Goal: Task Accomplishment & Management: Manage account settings

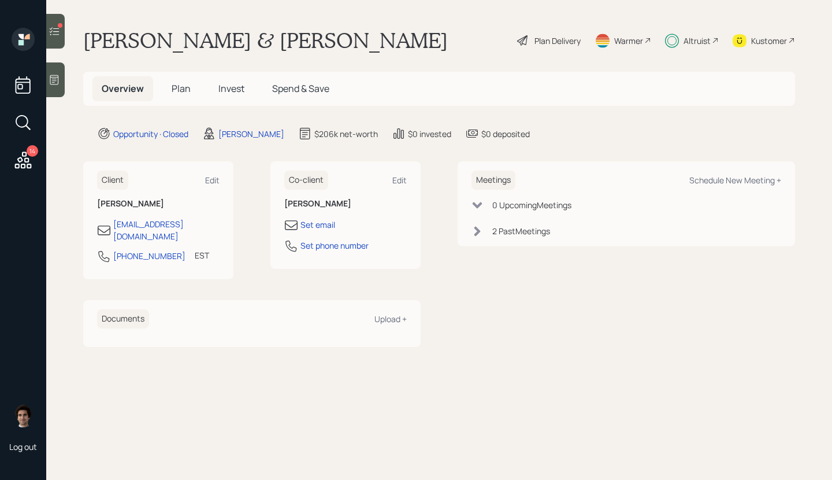
click at [236, 102] on div "Overview Plan Invest Spend & Save" at bounding box center [439, 89] width 712 height 34
click at [235, 91] on span "Invest" at bounding box center [231, 88] width 26 height 13
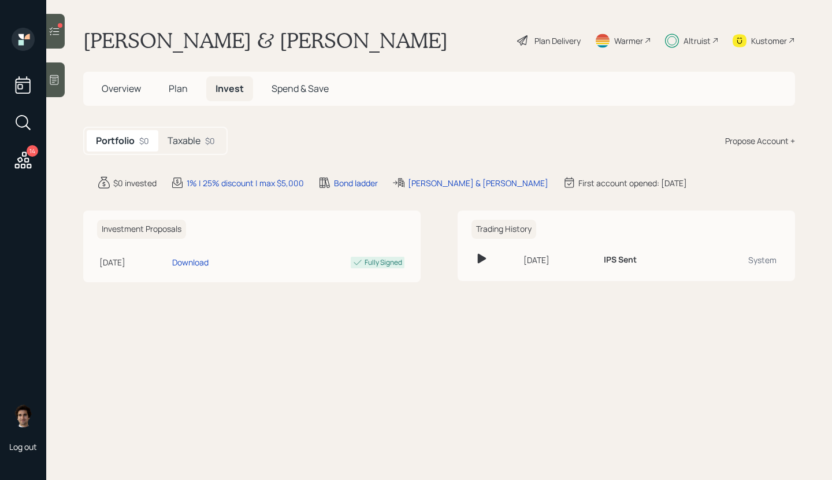
click at [190, 164] on main "[PERSON_NAME] & [PERSON_NAME] Plan Delivery Warmer Altruist Kustomer Overview P…" at bounding box center [439, 240] width 786 height 480
click at [190, 142] on h5 "Taxable" at bounding box center [184, 140] width 33 height 11
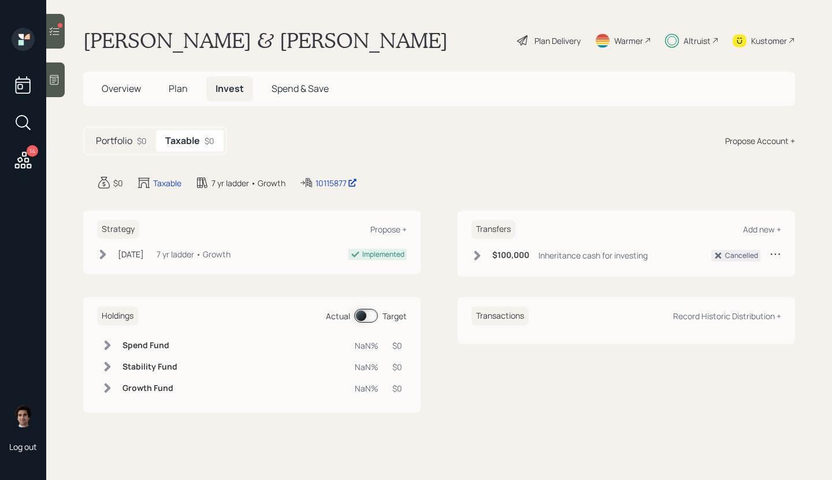
click at [181, 255] on div "7 yr ladder • Growth" at bounding box center [194, 254] width 74 height 12
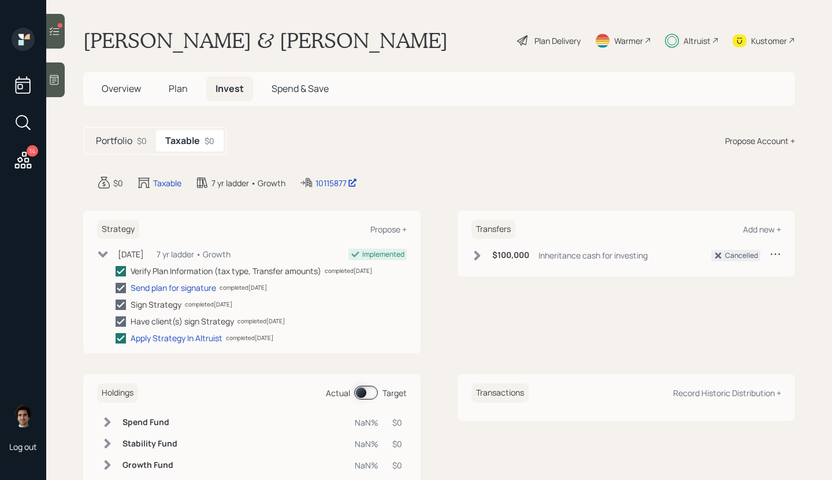
click at [181, 255] on div "7 yr ladder • Growth" at bounding box center [194, 254] width 74 height 12
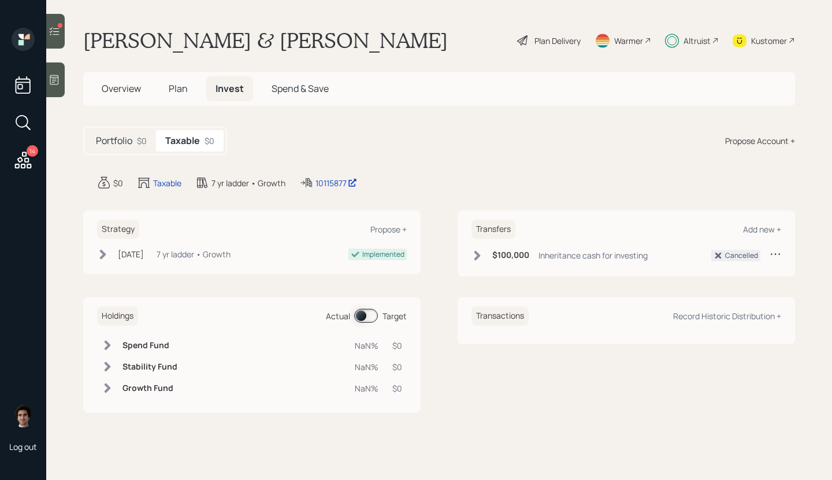
click at [24, 155] on icon at bounding box center [23, 160] width 21 height 21
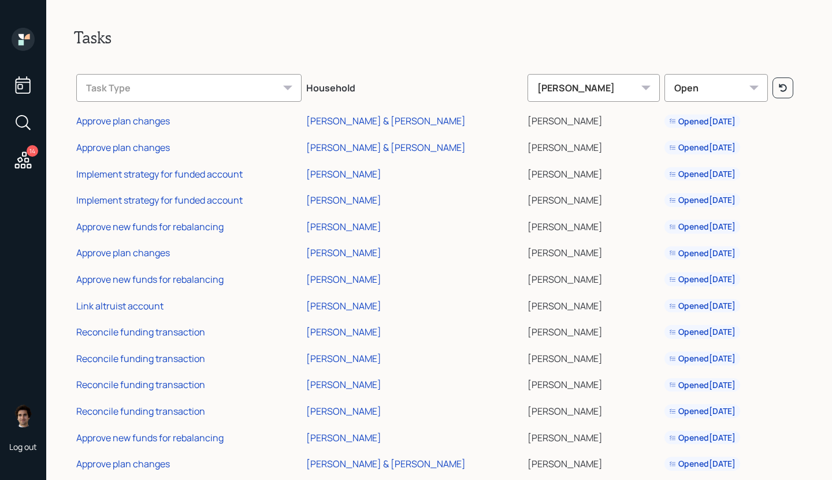
scroll to position [23, 0]
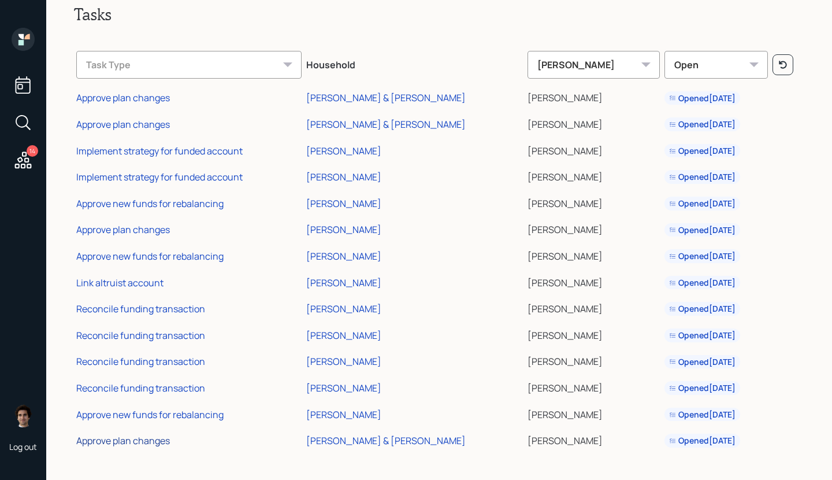
click at [121, 439] on div "Approve plan changes" at bounding box center [123, 440] width 94 height 13
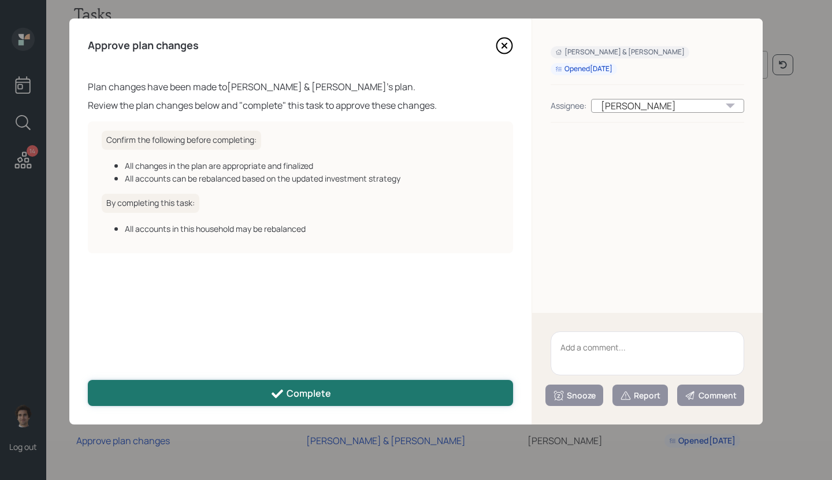
click at [337, 391] on button "Complete" at bounding box center [300, 393] width 425 height 26
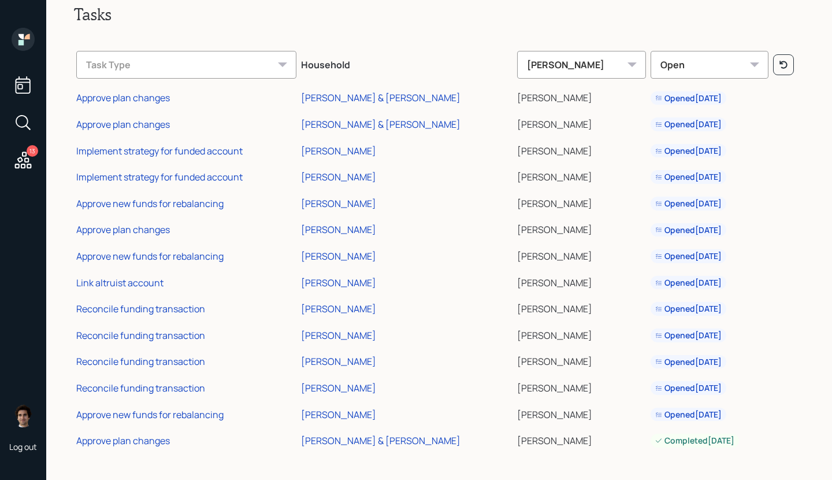
scroll to position [0, 0]
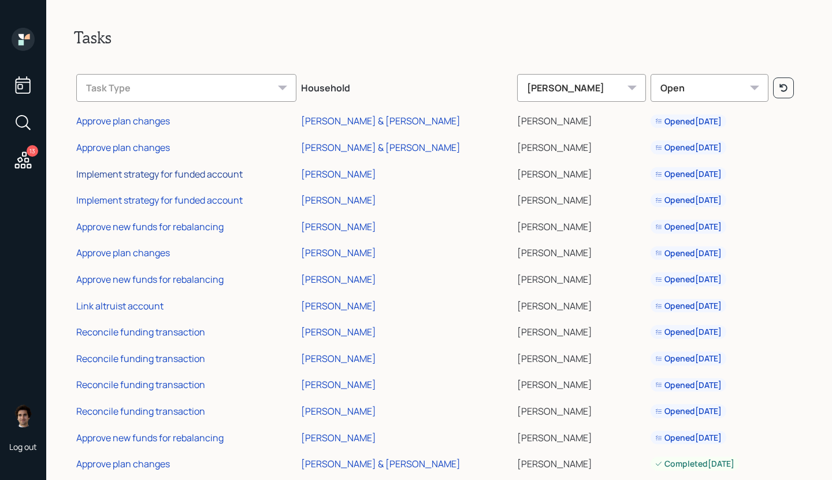
click at [196, 172] on div "Implement strategy for funded account" at bounding box center [159, 174] width 166 height 13
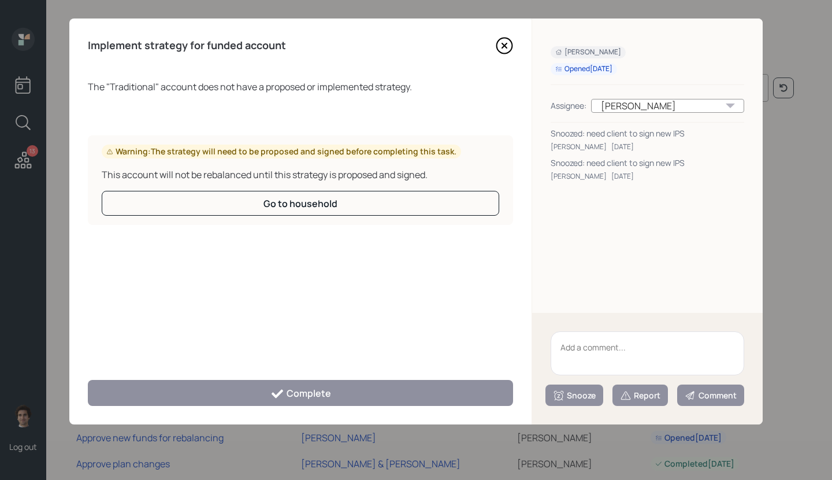
click at [602, 345] on textarea at bounding box center [648, 353] width 194 height 44
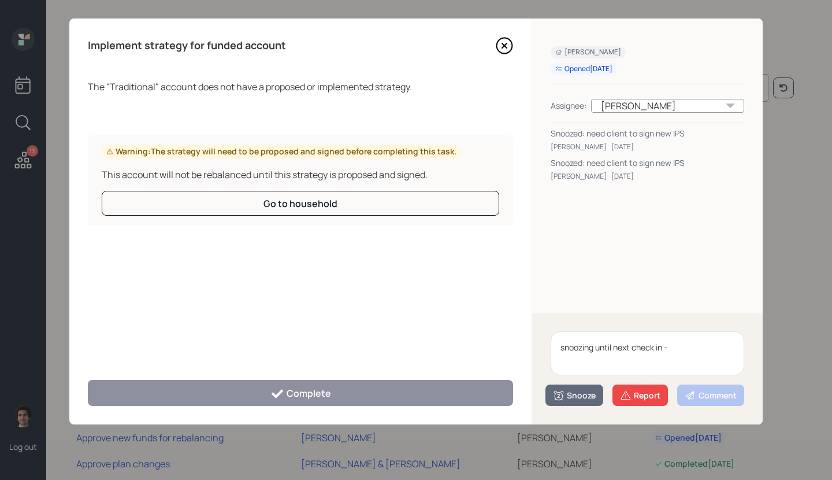
drag, startPoint x: 710, startPoint y: 357, endPoint x: 434, endPoint y: 311, distance: 279.9
click at [434, 311] on div "Implement strategy for funded account The " Traditional " account does not have…" at bounding box center [415, 221] width 693 height 406
type textarea "Needs to sign new IPS - snoozing until next check in"
click at [563, 388] on button "Snooze" at bounding box center [574, 394] width 58 height 21
click at [570, 374] on button "2 weeks" at bounding box center [574, 370] width 57 height 23
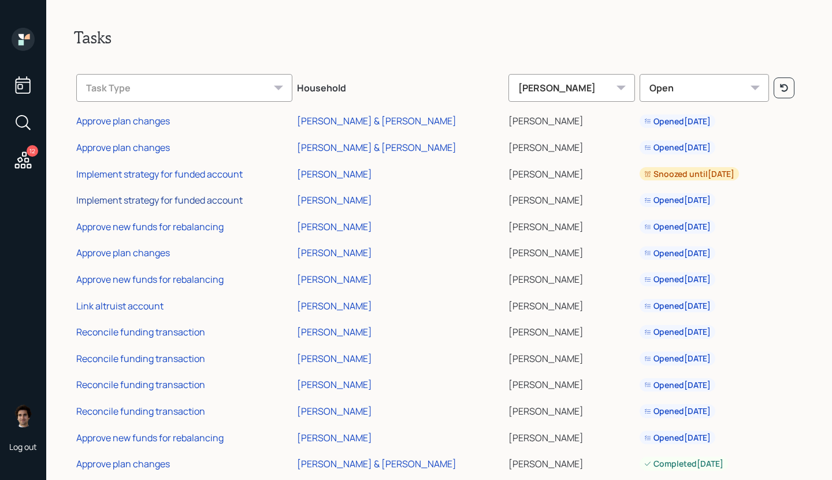
click at [175, 202] on div "Implement strategy for funded account" at bounding box center [159, 200] width 166 height 13
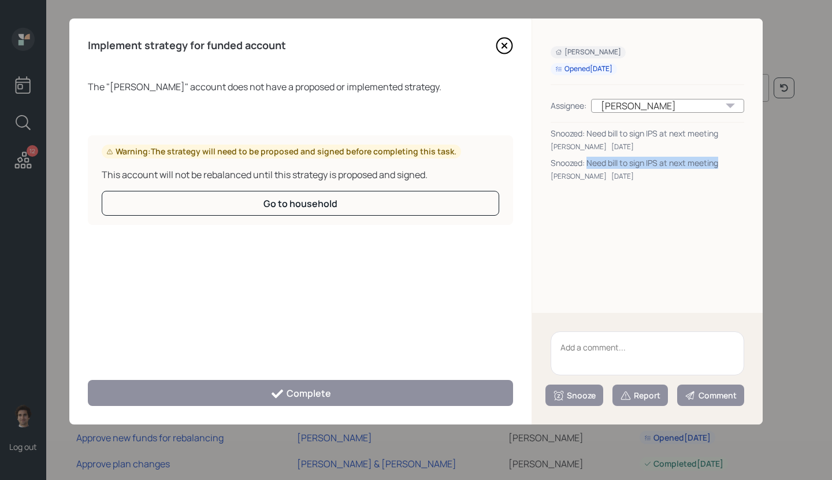
drag, startPoint x: 722, startPoint y: 166, endPoint x: 589, endPoint y: 165, distance: 132.9
click at [589, 165] on div "Snoozed: Need bill to sign IPS at next meeting" at bounding box center [648, 163] width 194 height 12
copy div "Need bill to sign IPS at next meeting"
click at [593, 355] on textarea at bounding box center [648, 353] width 194 height 44
paste textarea "Need bill to sign IPS at next meeting"
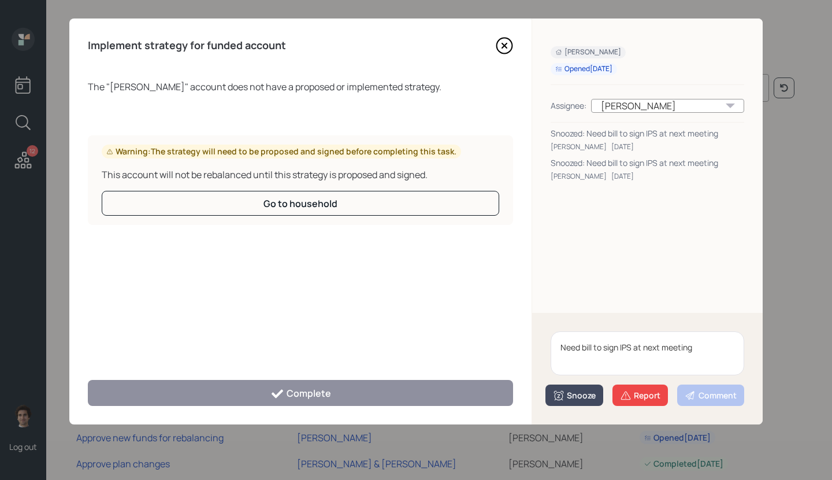
type textarea "Need bill to sign IPS at next meeting"
click at [584, 398] on div "Snooze" at bounding box center [574, 395] width 43 height 12
click at [575, 363] on button "2 weeks" at bounding box center [574, 370] width 57 height 23
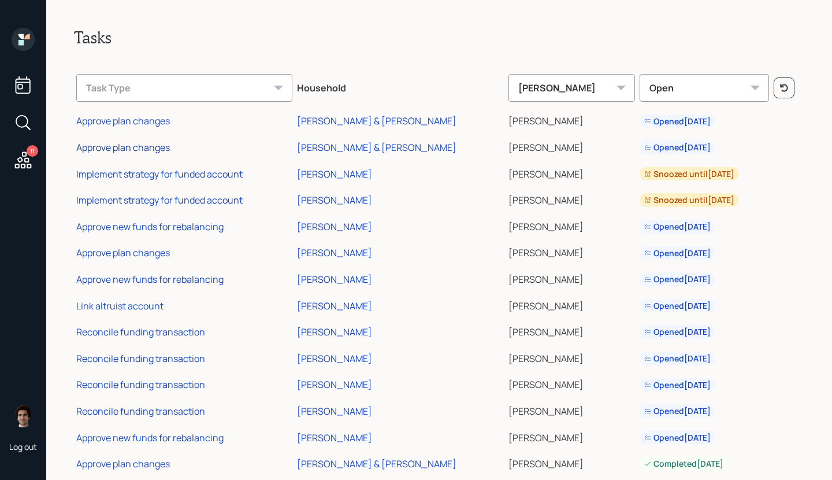
click at [157, 144] on div "Approve plan changes" at bounding box center [123, 147] width 94 height 13
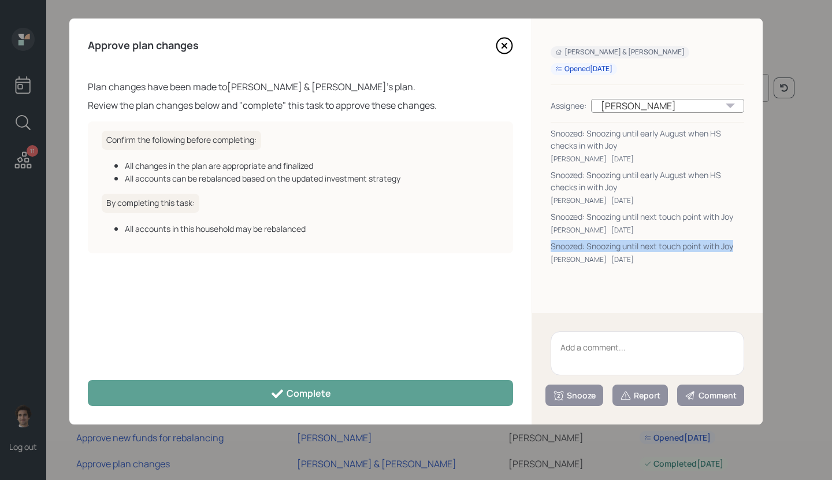
drag, startPoint x: 739, startPoint y: 247, endPoint x: 546, endPoint y: 249, distance: 193.0
click at [546, 249] on div "Joy Ladin & Liz Denlinger Opened Jul 29, 2025 Assignee: Harrison Schaefer Snooz…" at bounding box center [647, 165] width 231 height 294
copy div "Snoozed: Snoozing until next touch point with Joy"
click at [645, 362] on textarea at bounding box center [648, 353] width 194 height 44
paste textarea "Snoozed: Snoozing until next touch point with Joy"
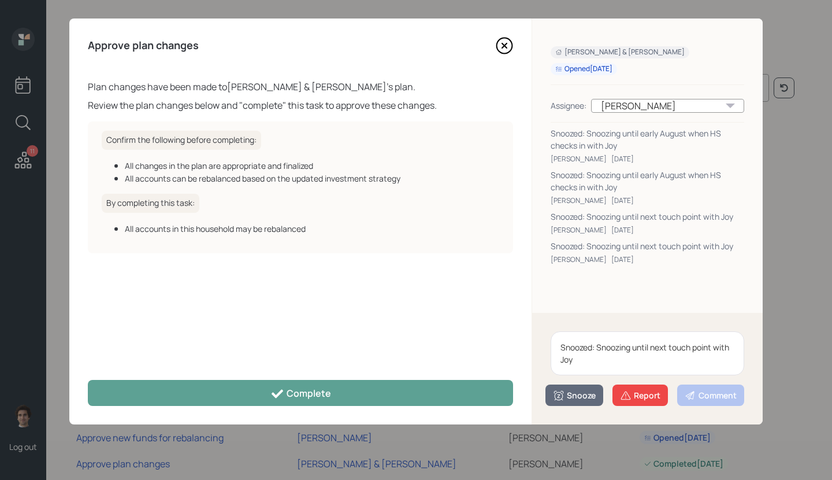
drag, startPoint x: 597, startPoint y: 346, endPoint x: 482, endPoint y: 334, distance: 116.1
click at [482, 334] on div "Approve plan changes Plan changes have been made to Joy Ladin & Liz Denlinger '…" at bounding box center [415, 221] width 693 height 406
type textarea "Snoozing until next touch point with Joy"
click at [581, 389] on div "Snooze" at bounding box center [574, 395] width 43 height 12
click at [570, 370] on button "2 weeks" at bounding box center [574, 370] width 57 height 23
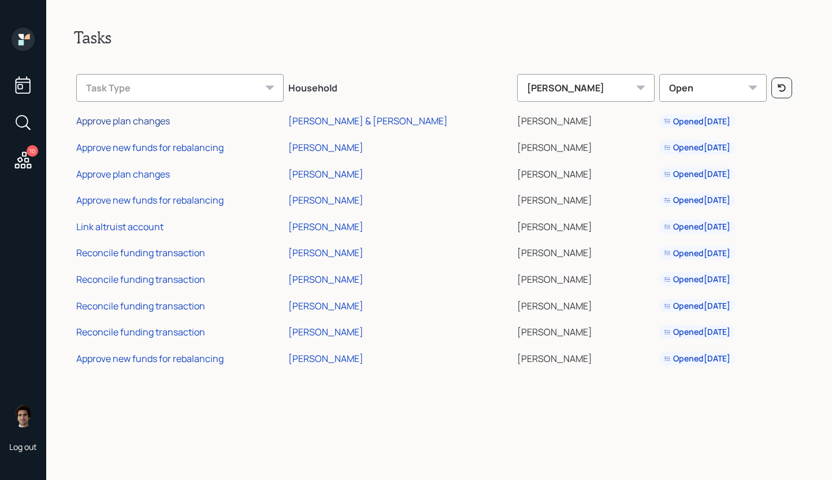
click at [163, 123] on div "Approve plan changes" at bounding box center [123, 120] width 94 height 13
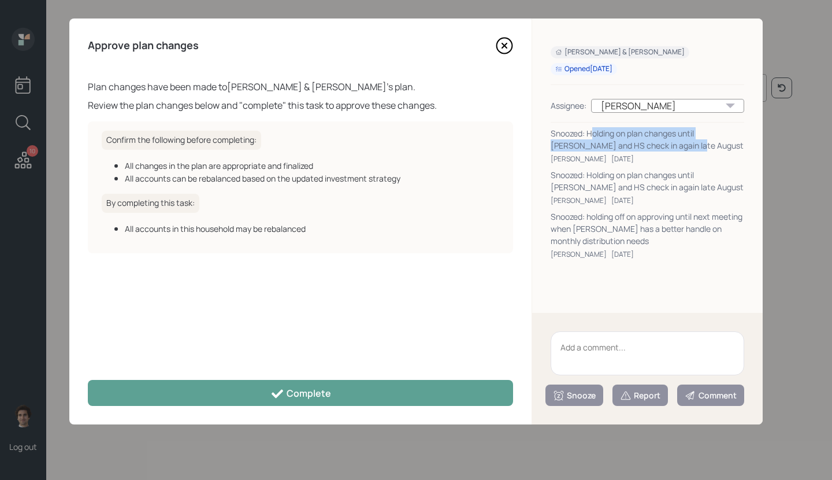
drag, startPoint x: 658, startPoint y: 146, endPoint x: 593, endPoint y: 128, distance: 67.7
click at [593, 128] on div "Snoozed: Holding on plan changes until Lori and HS check in again late August" at bounding box center [648, 139] width 194 height 24
click at [705, 261] on div "Lori & Steven Banach Opened Jul 29, 2025 Assignee: Harrison Schaefer Snoozed: H…" at bounding box center [647, 165] width 231 height 294
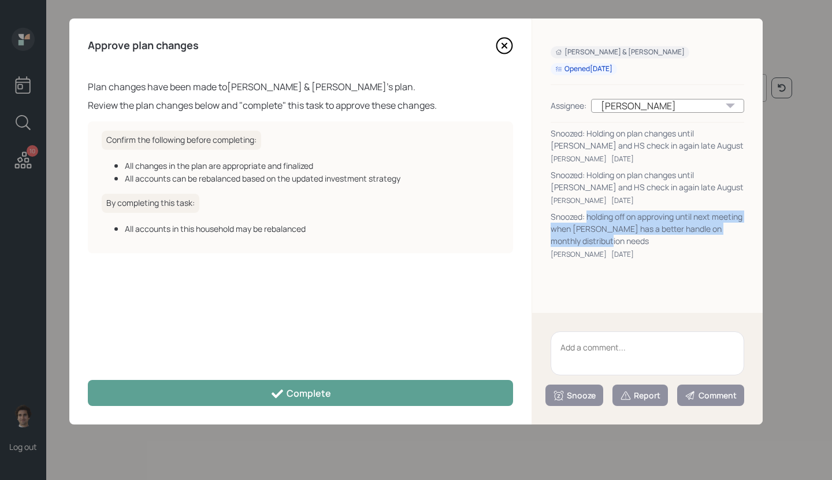
drag, startPoint x: 621, startPoint y: 237, endPoint x: 587, endPoint y: 214, distance: 41.2
click at [587, 214] on div "Snoozed: holding off on approving until next meeting when Lori has a better han…" at bounding box center [648, 228] width 194 height 36
copy div "holding off on approving until next meeting when Lori has a better handle on mo…"
click at [590, 347] on textarea at bounding box center [648, 353] width 194 height 44
paste textarea "holding off on approving until next meeting when Lori has a better handle on mo…"
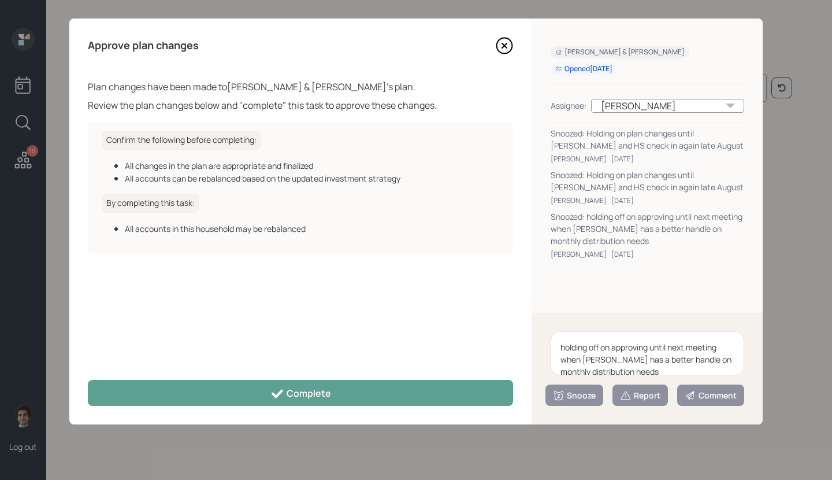
scroll to position [2, 0]
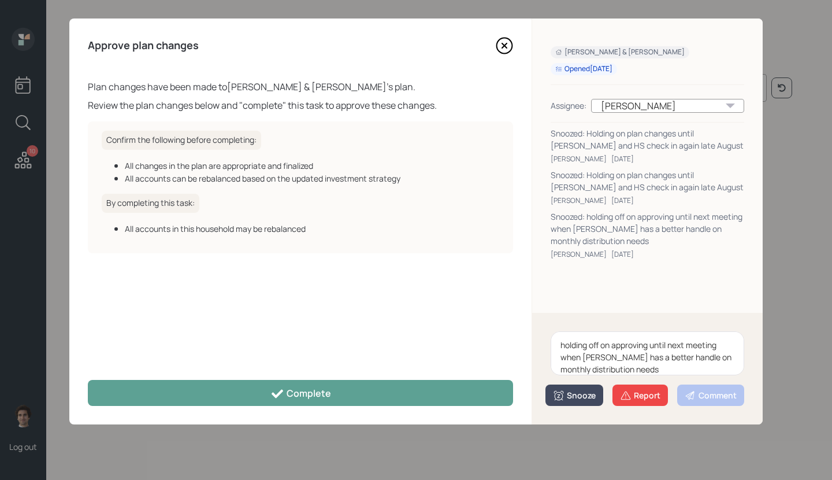
type textarea "holding off on approving until next meeting when Lori has a better handle on mo…"
click at [595, 394] on div "Snooze" at bounding box center [574, 395] width 43 height 12
click at [574, 368] on button "2 weeks" at bounding box center [574, 370] width 57 height 23
